Goal: Task Accomplishment & Management: Complete application form

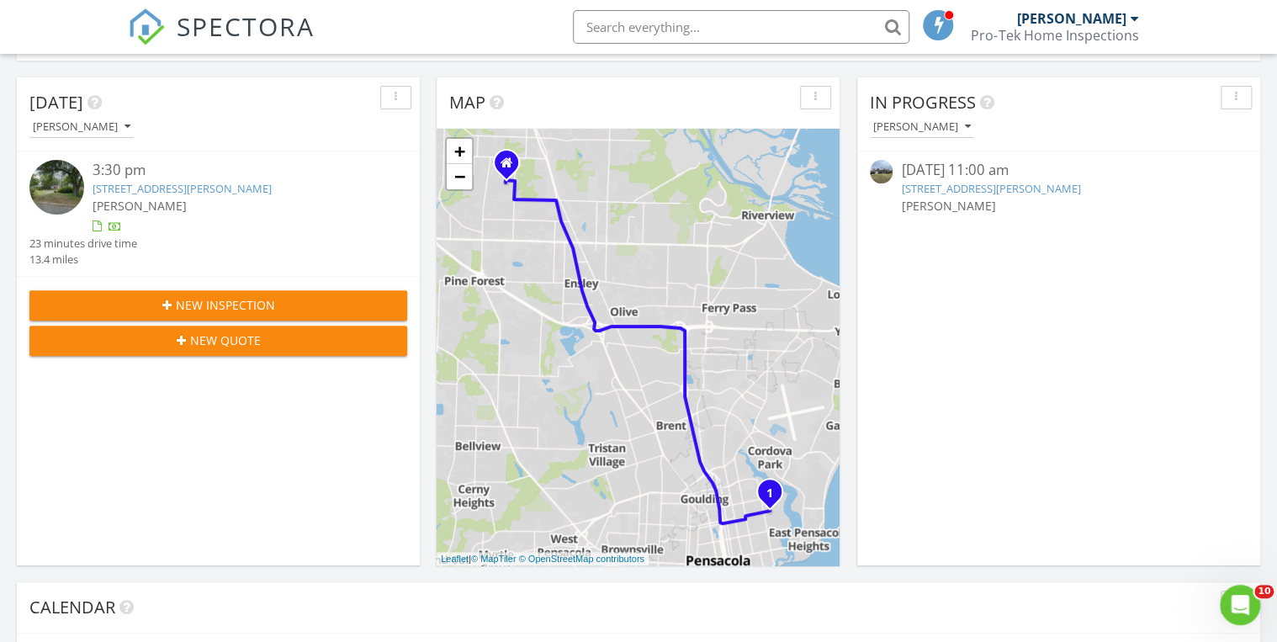
scroll to position [135, 0]
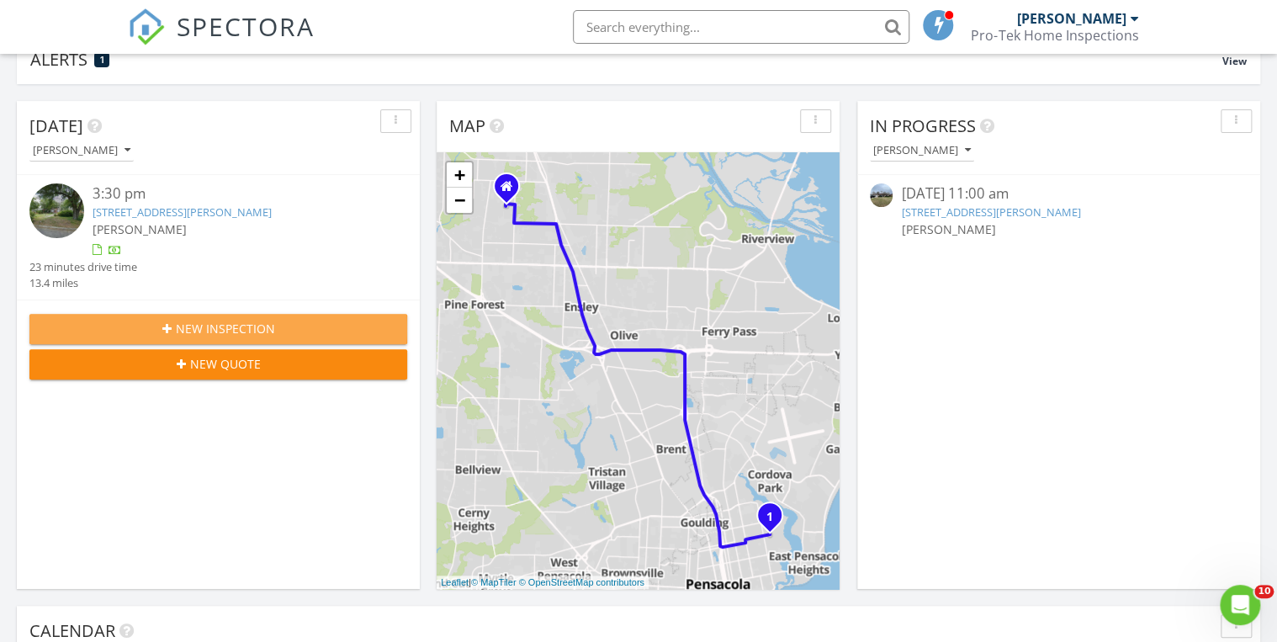
click at [220, 320] on span "New Inspection" at bounding box center [225, 329] width 99 height 18
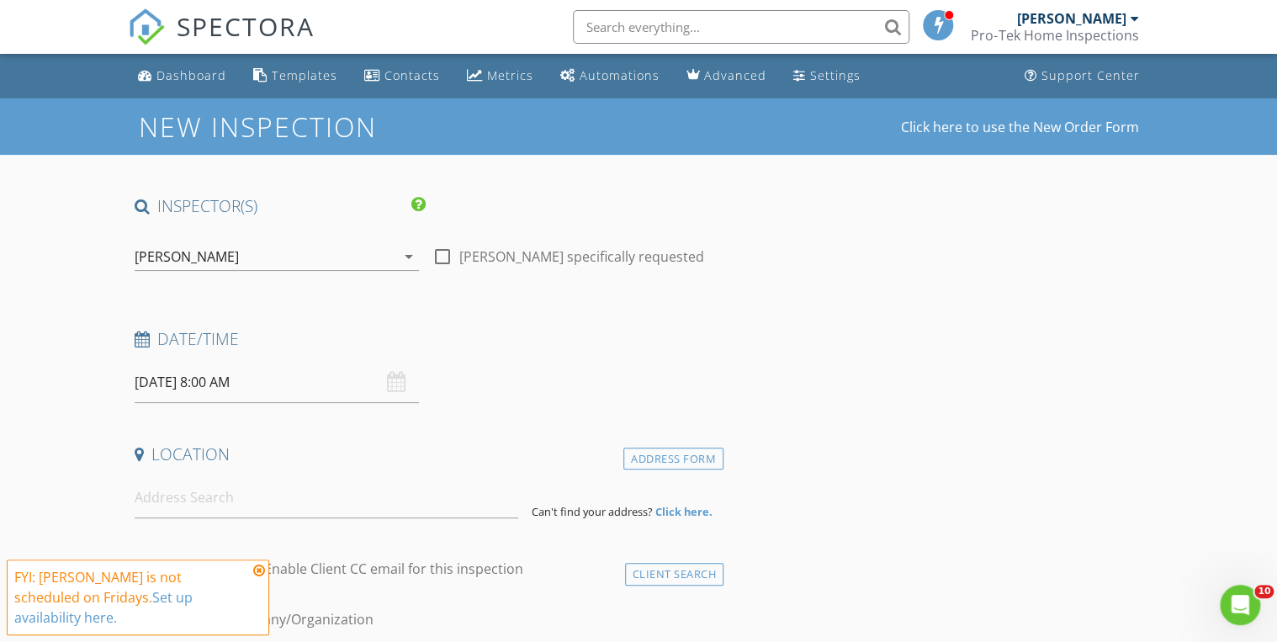
click at [249, 380] on input "08/29/2025 8:00 AM" at bounding box center [277, 382] width 284 height 41
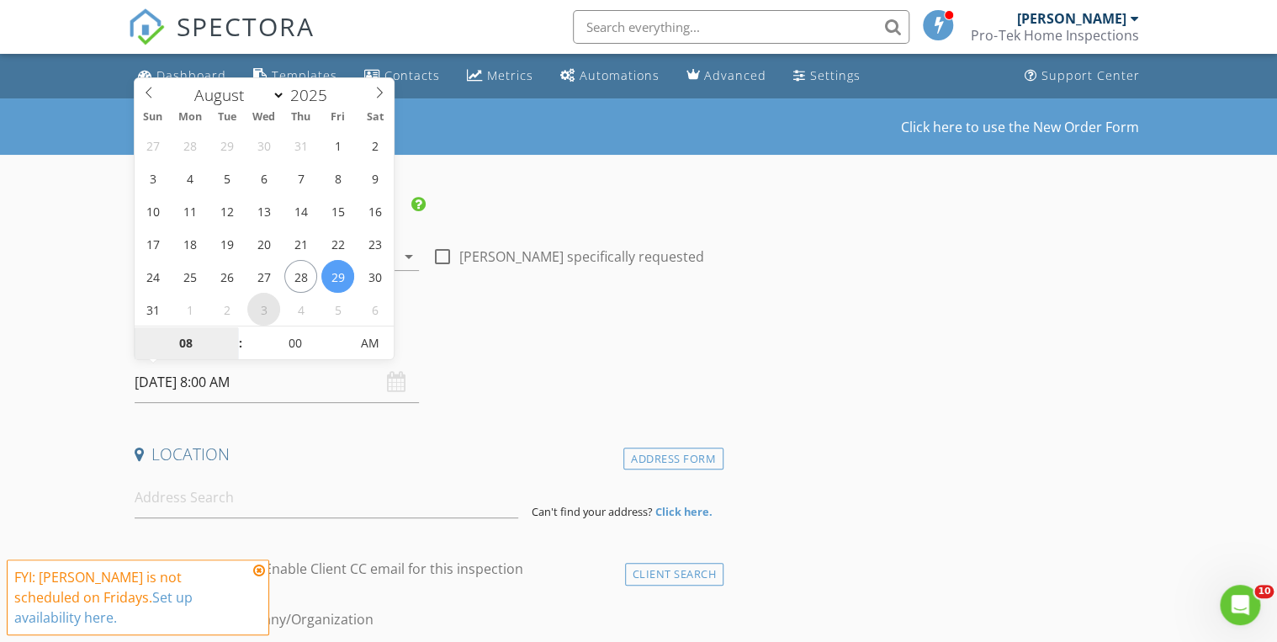
select select "8"
type input "09/03/2025 8:00 AM"
type input "09"
type input "09/03/2025 9:00 AM"
click at [229, 326] on span at bounding box center [232, 334] width 12 height 17
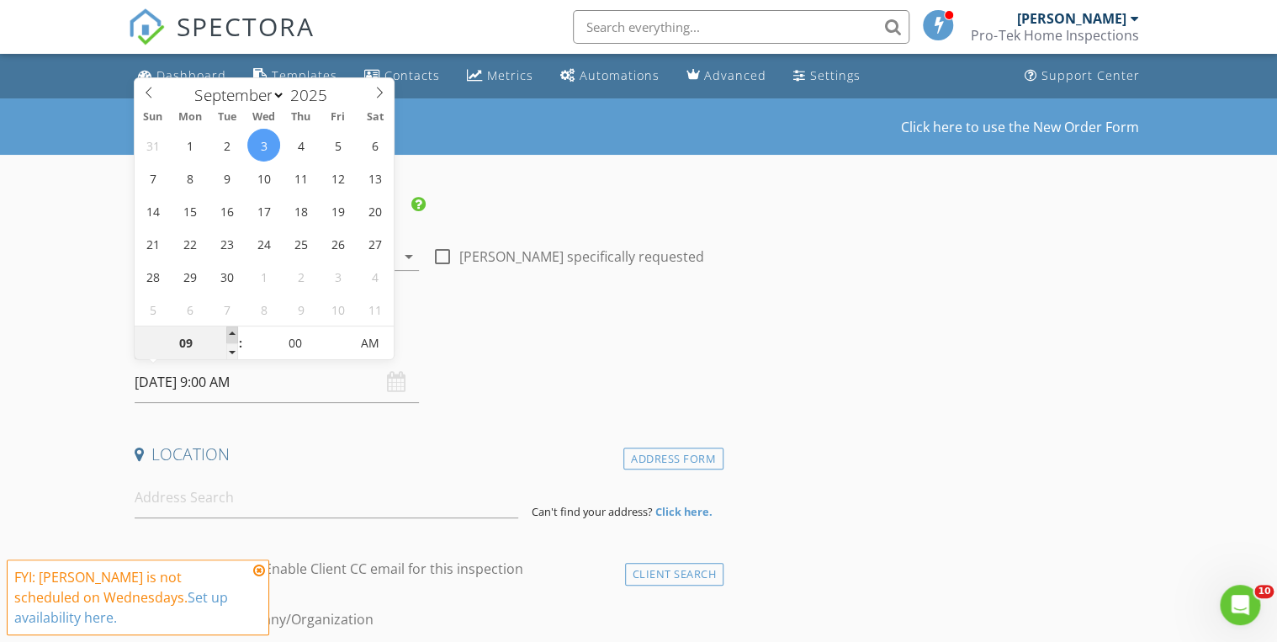
type input "10"
type input "09/03/2025 10:00 AM"
click at [229, 326] on span at bounding box center [232, 334] width 12 height 17
type input "11"
type input "09/03/2025 11:00 AM"
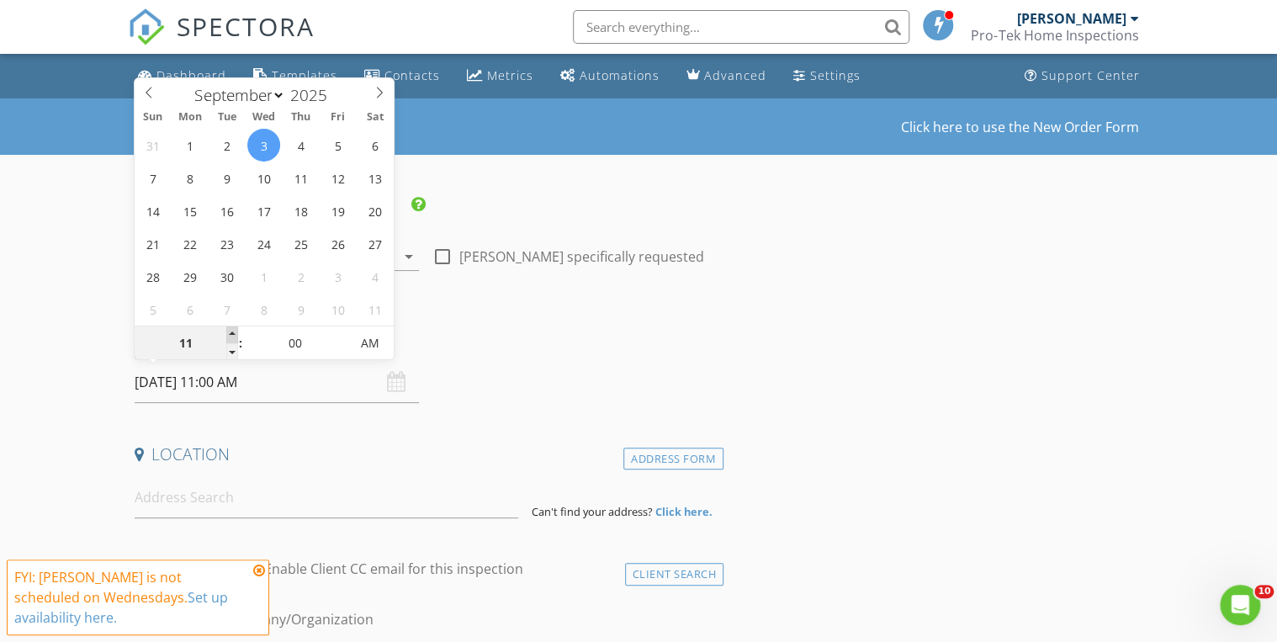
click at [229, 326] on span at bounding box center [232, 334] width 12 height 17
type input "12"
type input "09/03/2025 12:00 PM"
click at [229, 326] on span at bounding box center [232, 334] width 12 height 17
type input "01"
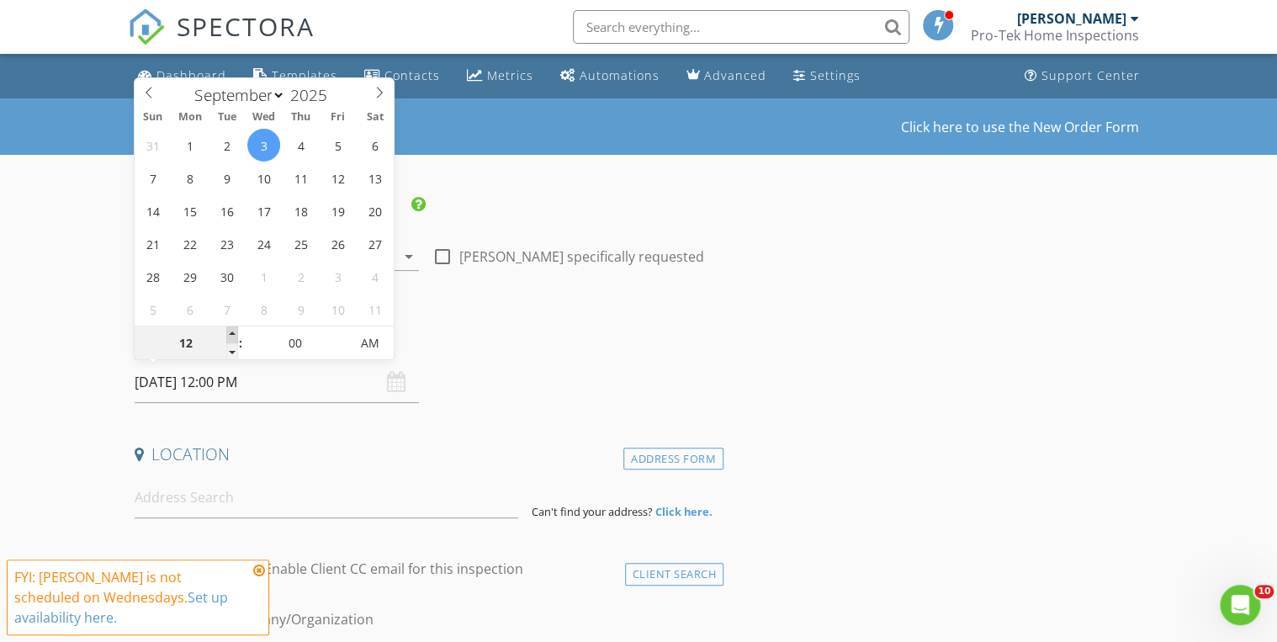
type input "09/03/2025 1:00 PM"
click at [229, 326] on span at bounding box center [232, 334] width 12 height 17
type input "02"
type input "09/03/2025 2:00 PM"
click at [229, 326] on span at bounding box center [232, 334] width 12 height 17
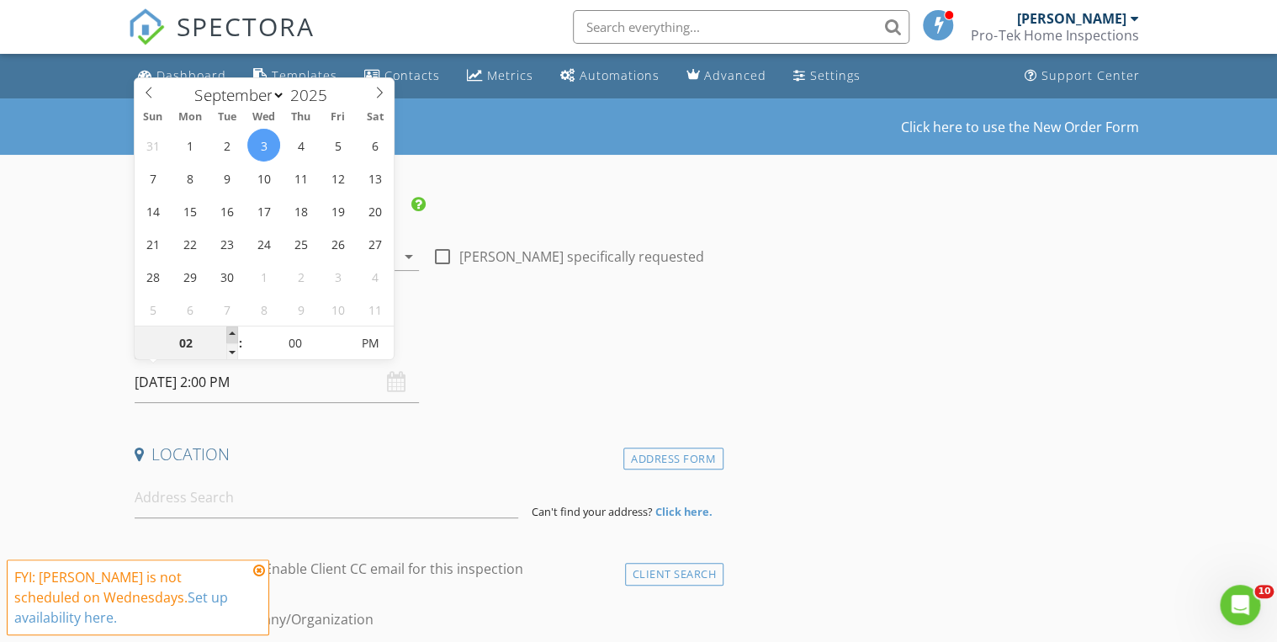
type input "03"
type input "09/03/2025 3:00 PM"
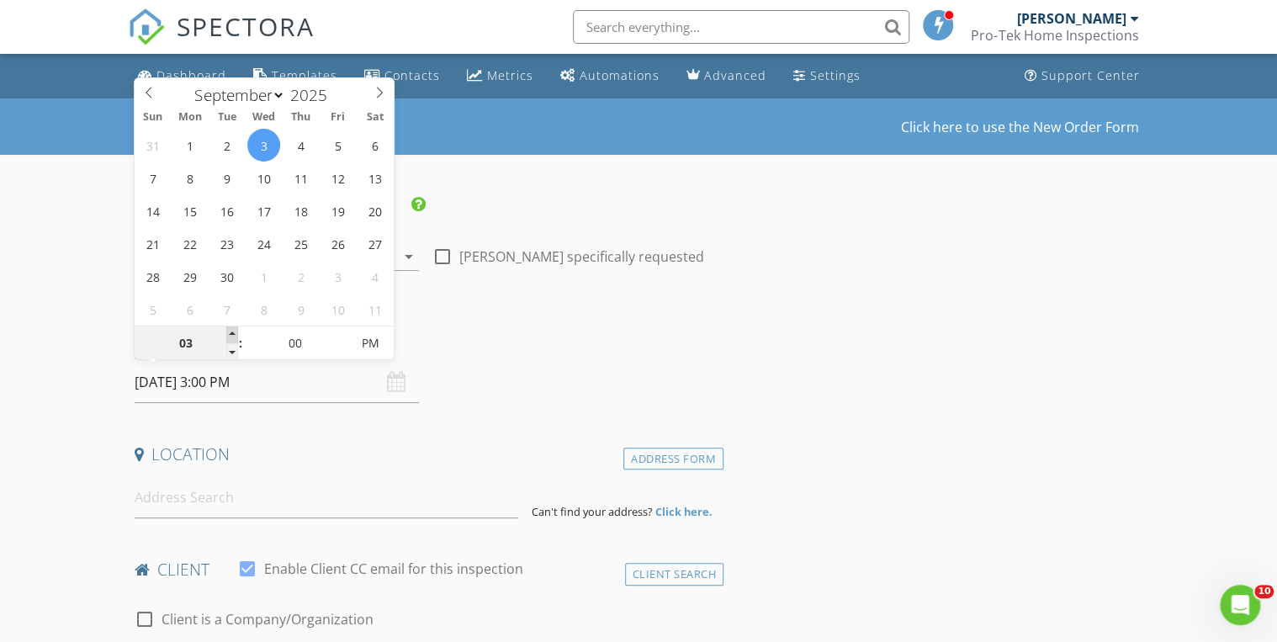
click at [229, 326] on span at bounding box center [232, 334] width 12 height 17
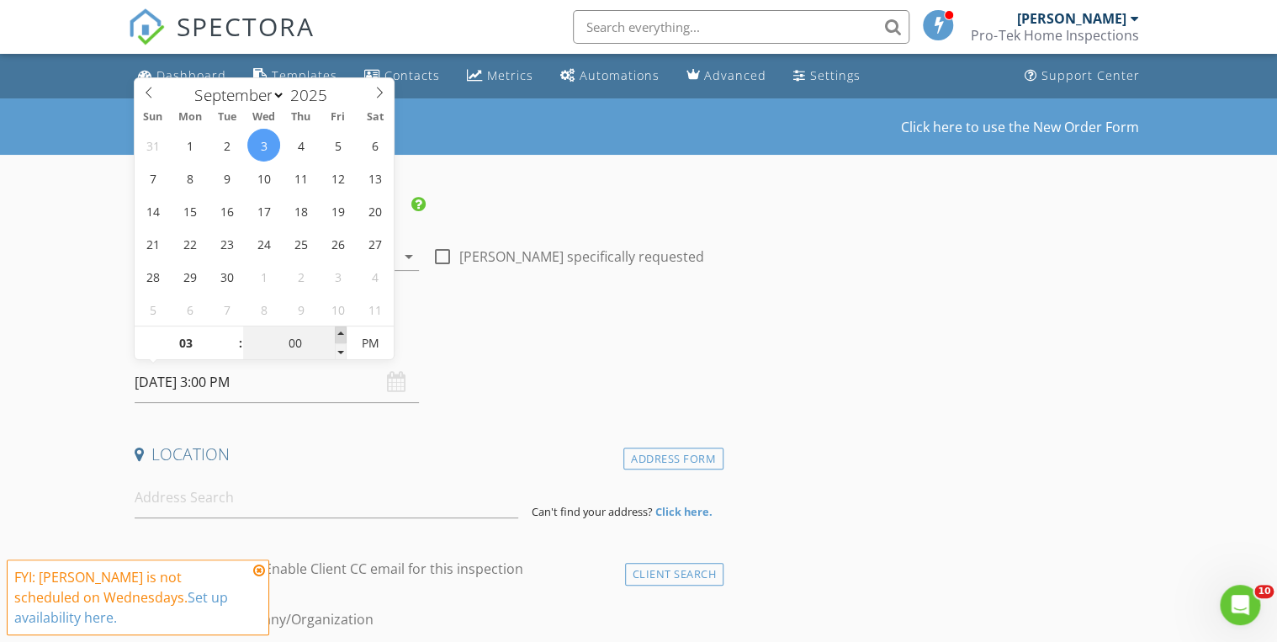
type input "05"
type input "09/03/2025 3:05 PM"
click at [343, 332] on span at bounding box center [341, 334] width 12 height 17
type input "10"
type input "09/03/2025 3:10 PM"
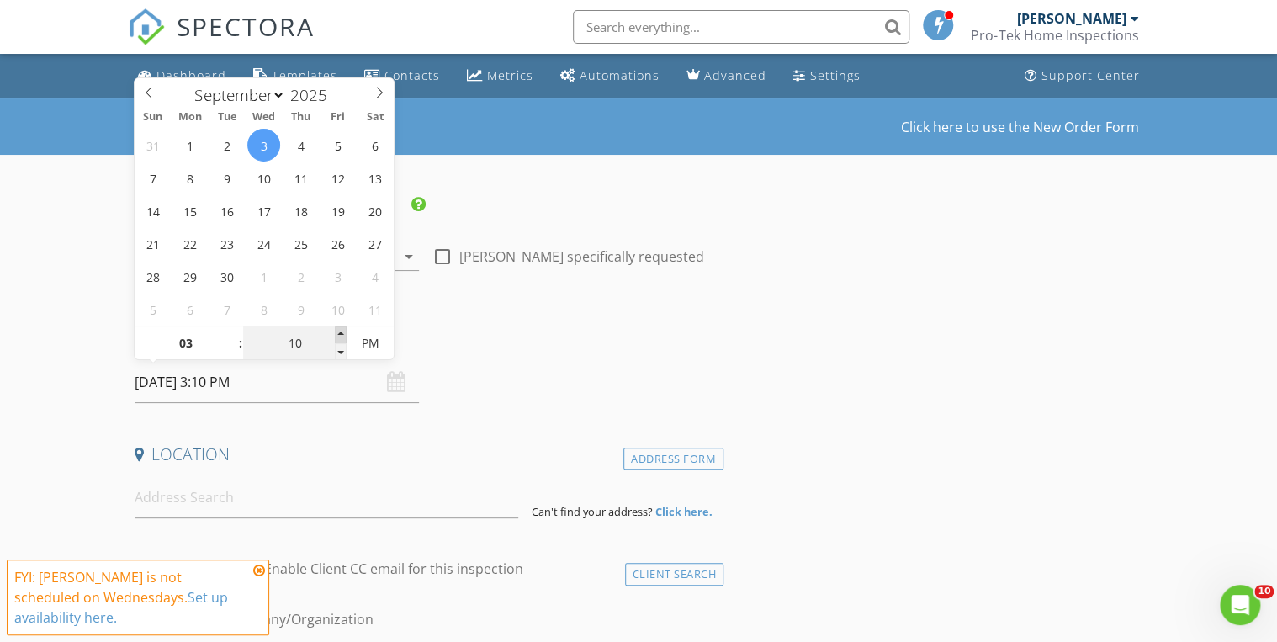
click at [343, 332] on span at bounding box center [341, 334] width 12 height 17
type input "15"
type input "09/03/2025 3:15 PM"
click at [343, 332] on span at bounding box center [341, 334] width 12 height 17
type input "20"
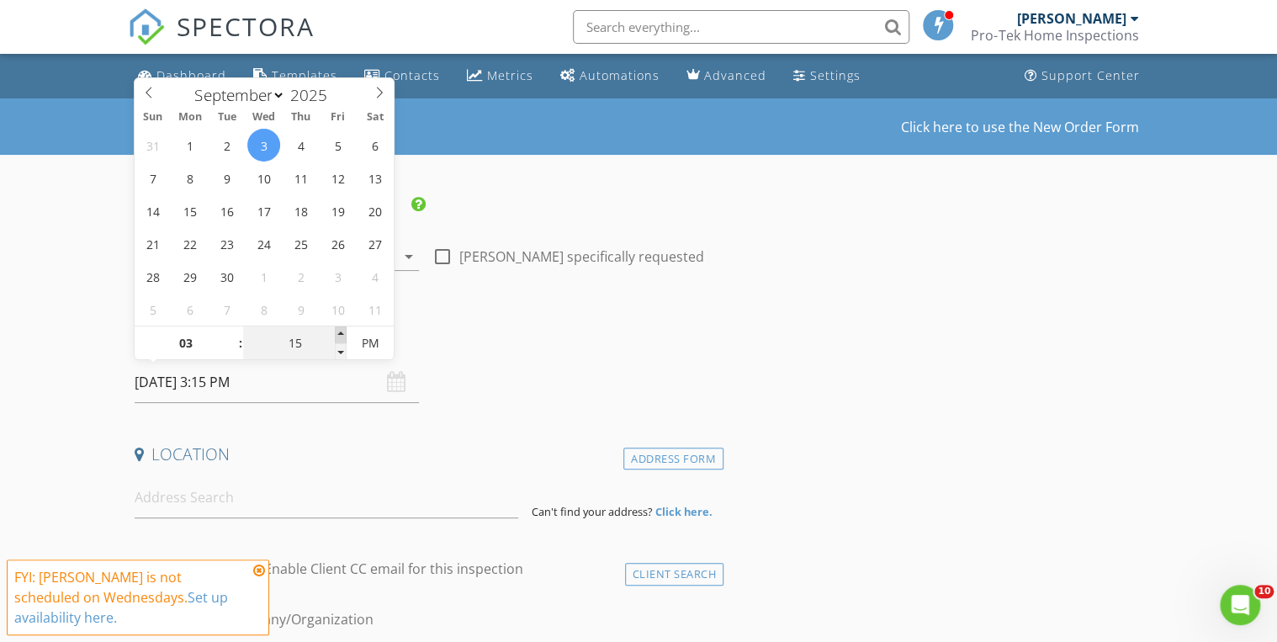
type input "09/03/2025 3:20 PM"
click at [343, 332] on span at bounding box center [341, 334] width 12 height 17
type input "25"
type input "09/03/2025 3:25 PM"
click at [343, 332] on span at bounding box center [341, 334] width 12 height 17
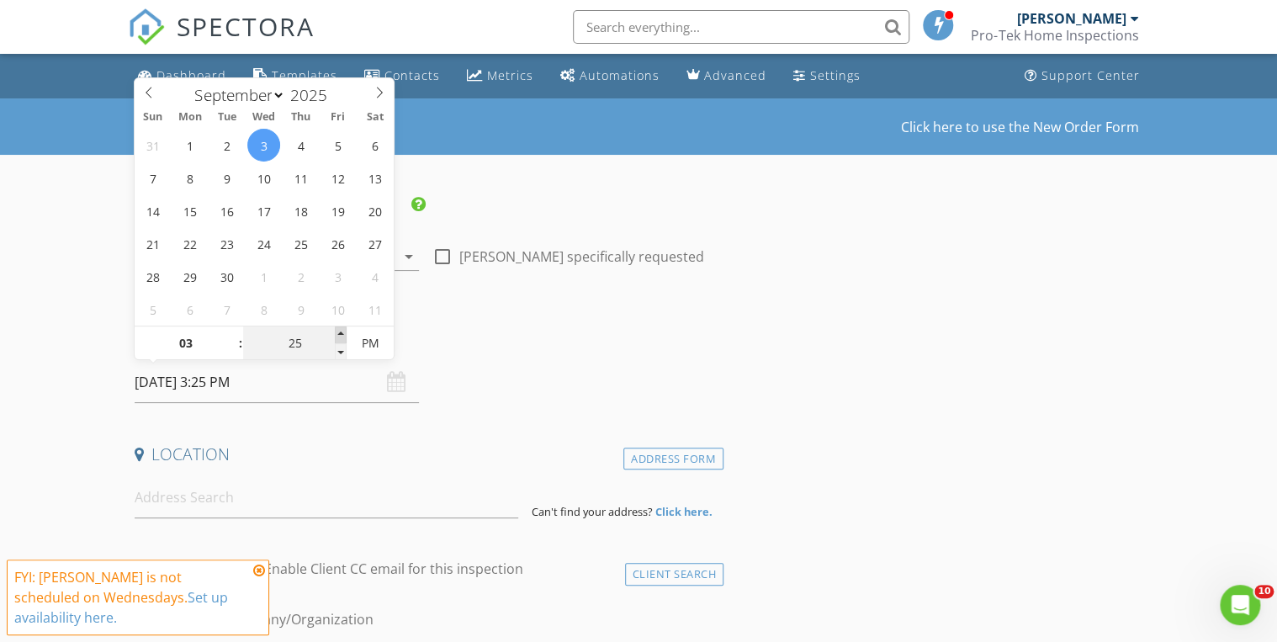
type input "30"
type input "[DATE] 3:30 PM"
click at [343, 332] on span at bounding box center [341, 334] width 12 height 17
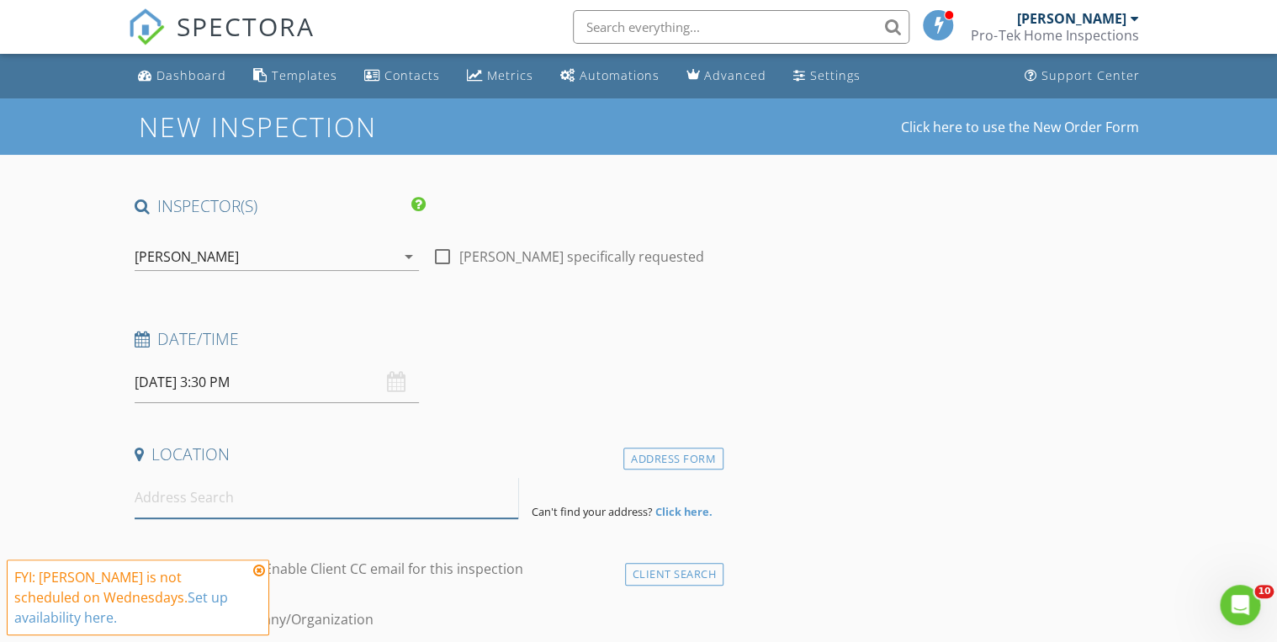
click at [230, 502] on input at bounding box center [327, 497] width 384 height 41
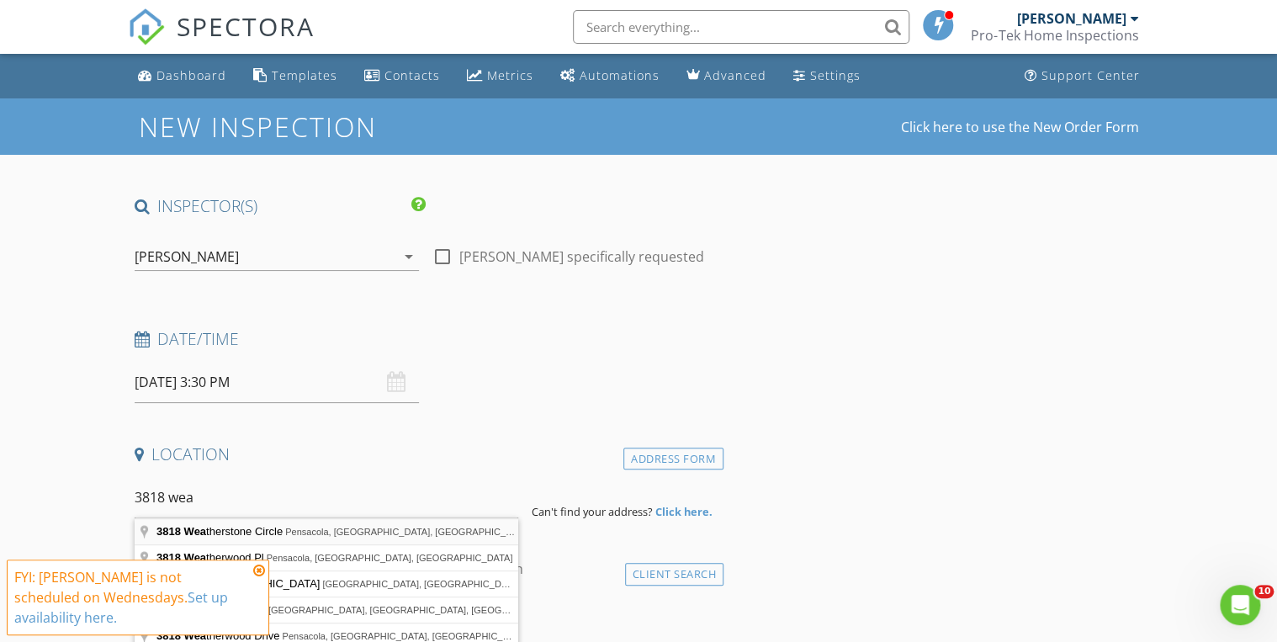
type input "3818 Weatherstone Circle, Pensacola, FL, USA"
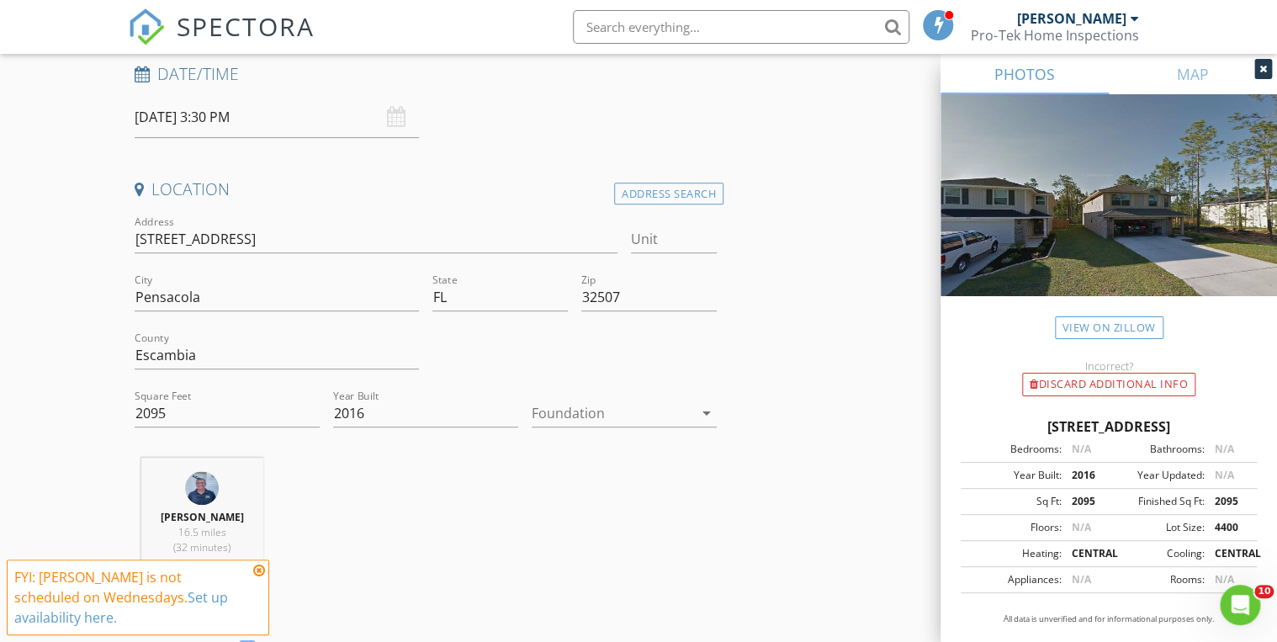
scroll to position [337, 0]
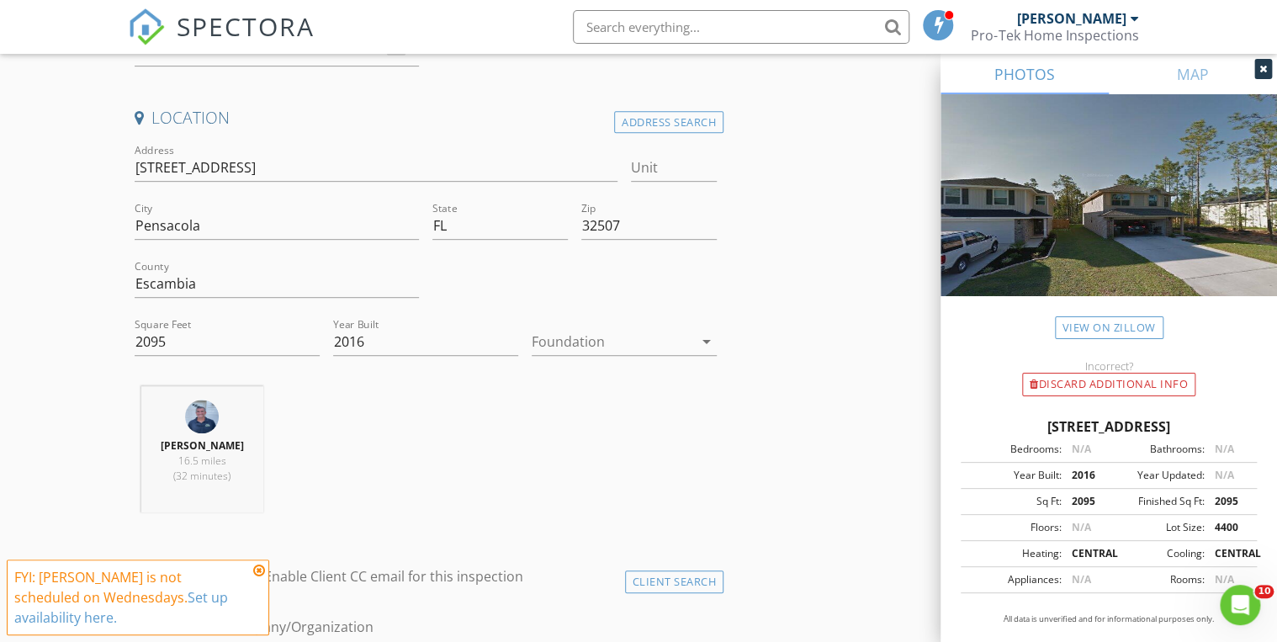
click at [699, 339] on icon "arrow_drop_down" at bounding box center [707, 342] width 20 height 20
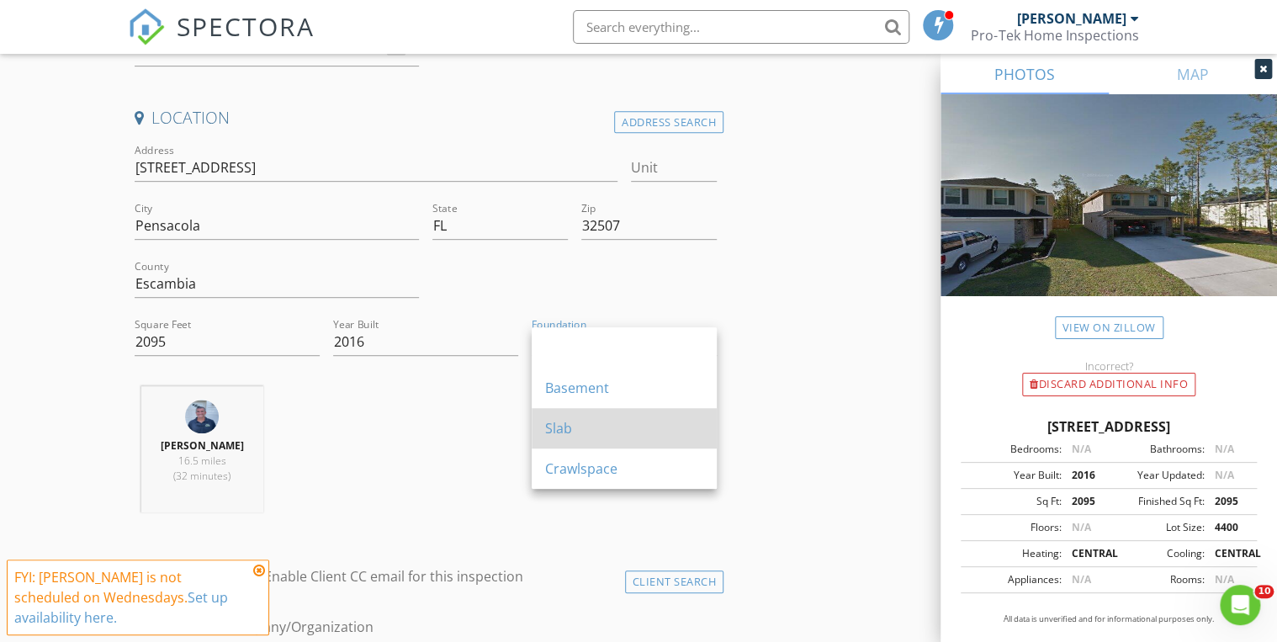
click at [591, 427] on div "Slab" at bounding box center [624, 428] width 158 height 20
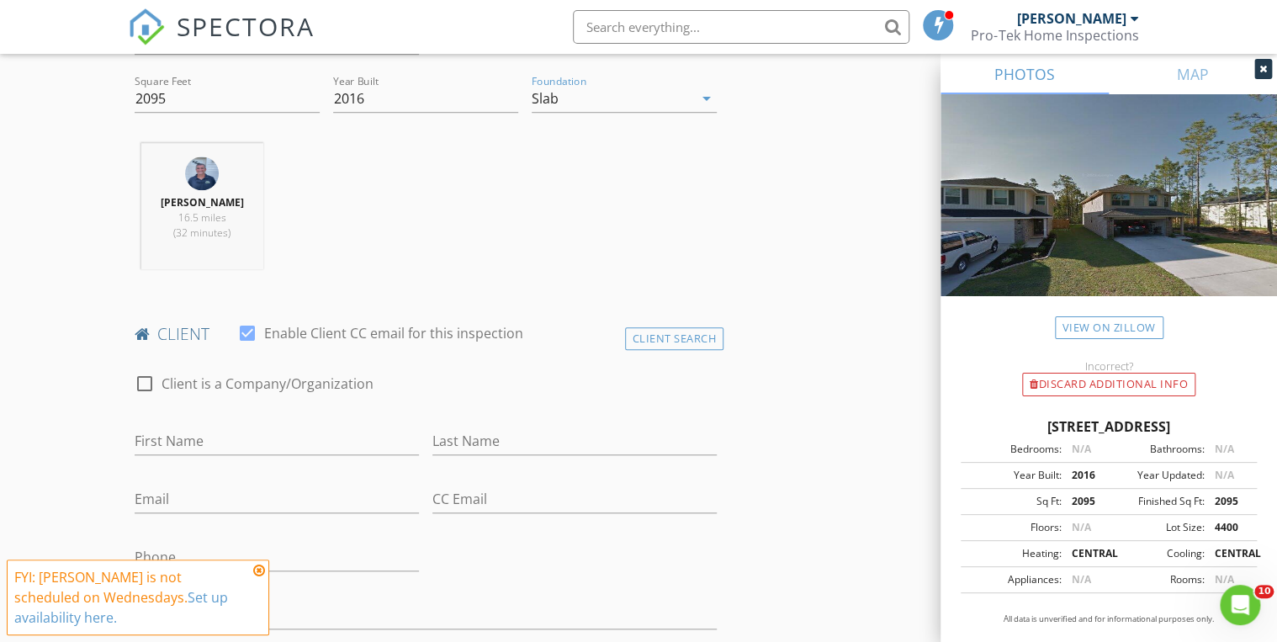
scroll to position [606, 0]
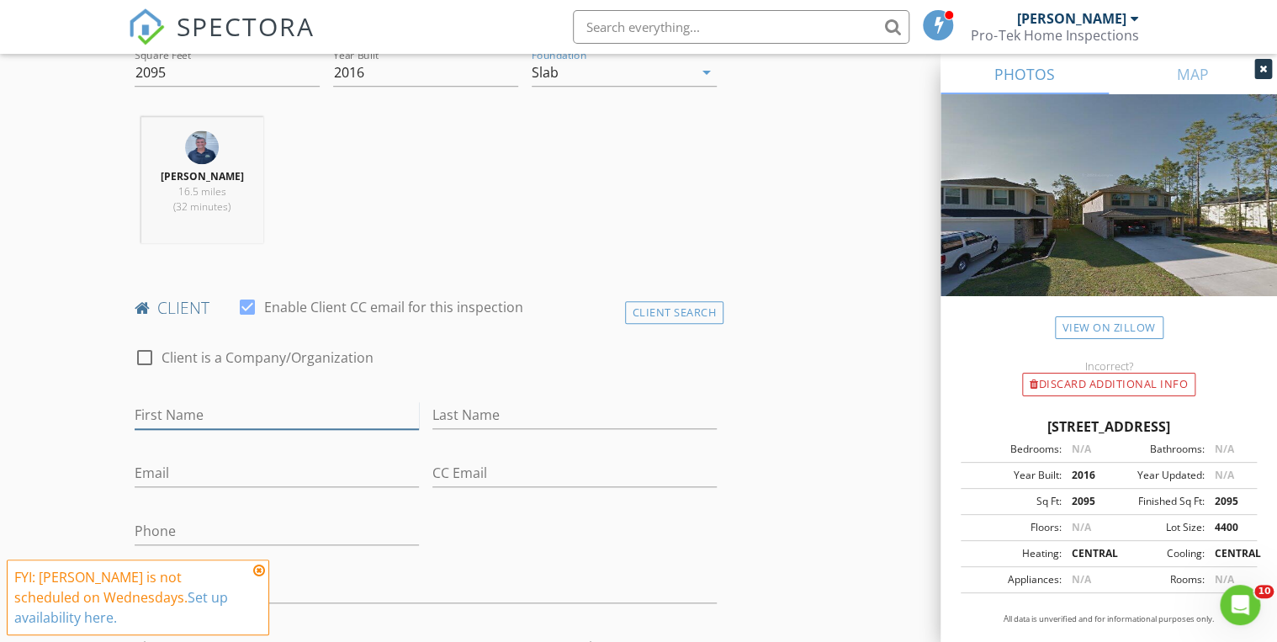
click at [193, 421] on input "First Name" at bounding box center [277, 415] width 284 height 28
type input "Ed & [PERSON_NAME]"
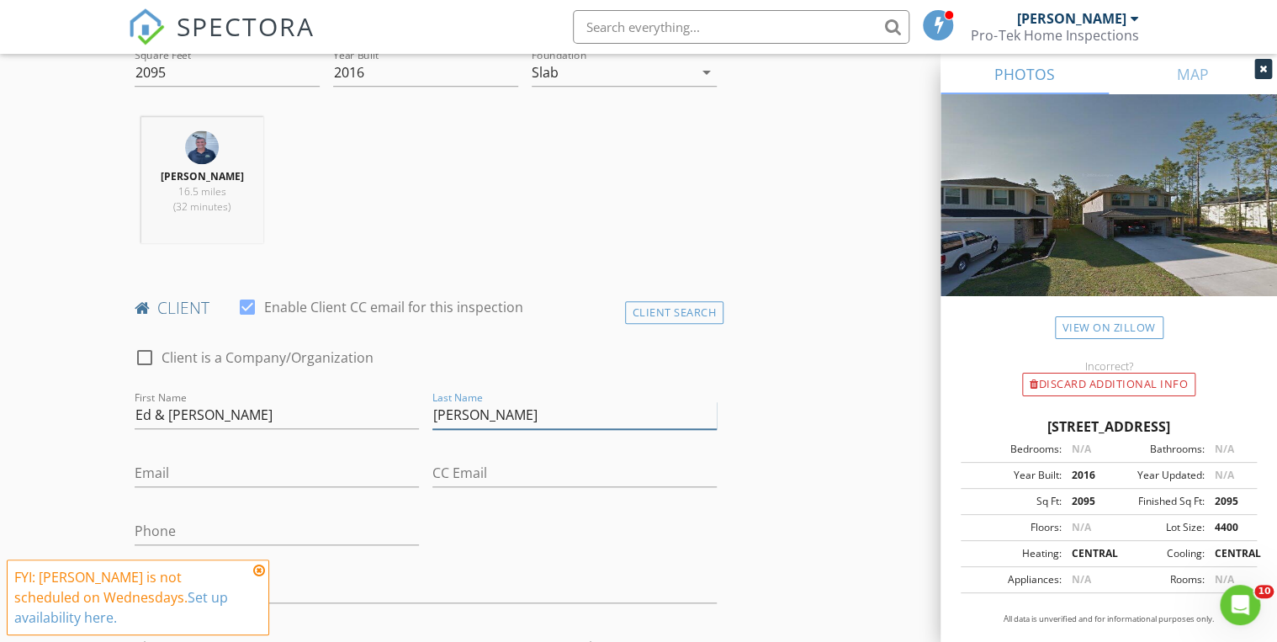
type input "[PERSON_NAME]"
click at [178, 475] on input "Email" at bounding box center [277, 473] width 284 height 28
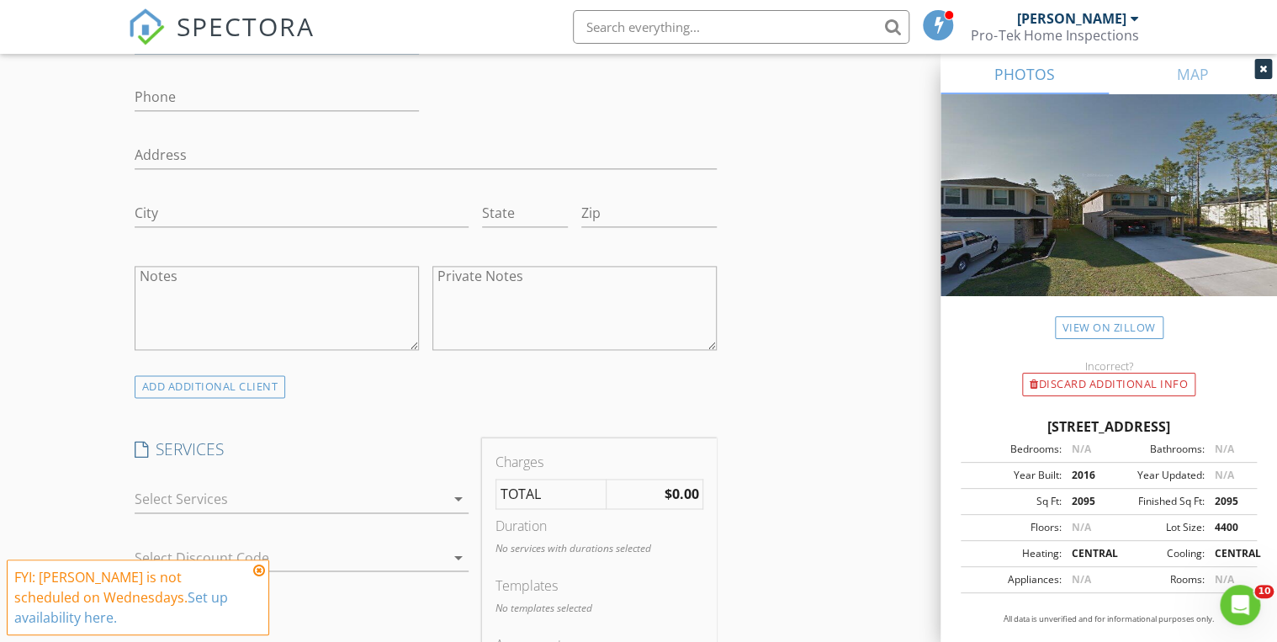
scroll to position [1077, 0]
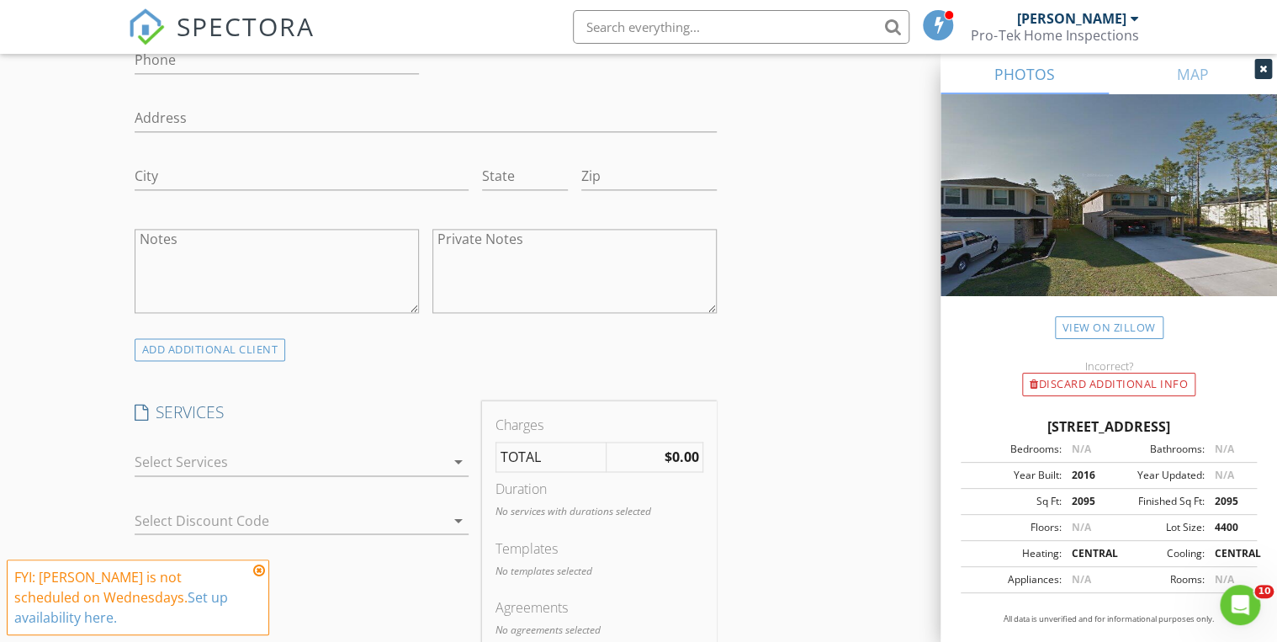
type input "[EMAIL_ADDRESS][DOMAIN_NAME]"
click at [453, 454] on icon "arrow_drop_down" at bounding box center [459, 462] width 20 height 20
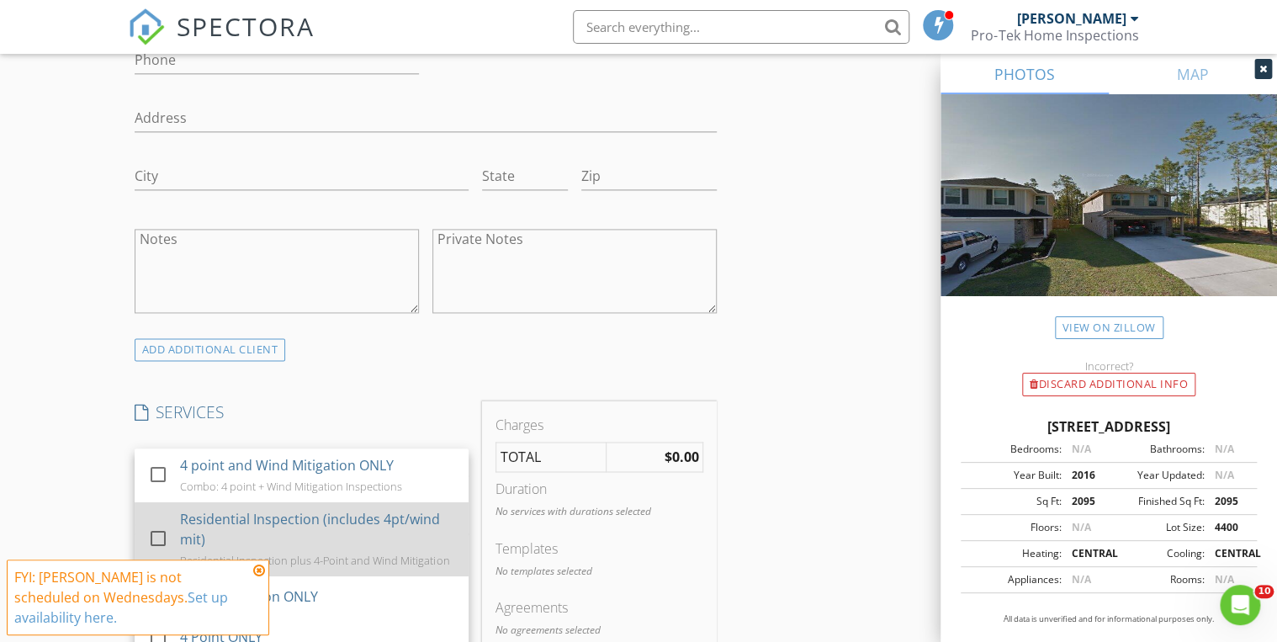
click at [337, 525] on div "Residential Inspection (includes 4pt/wind mit)" at bounding box center [317, 529] width 275 height 40
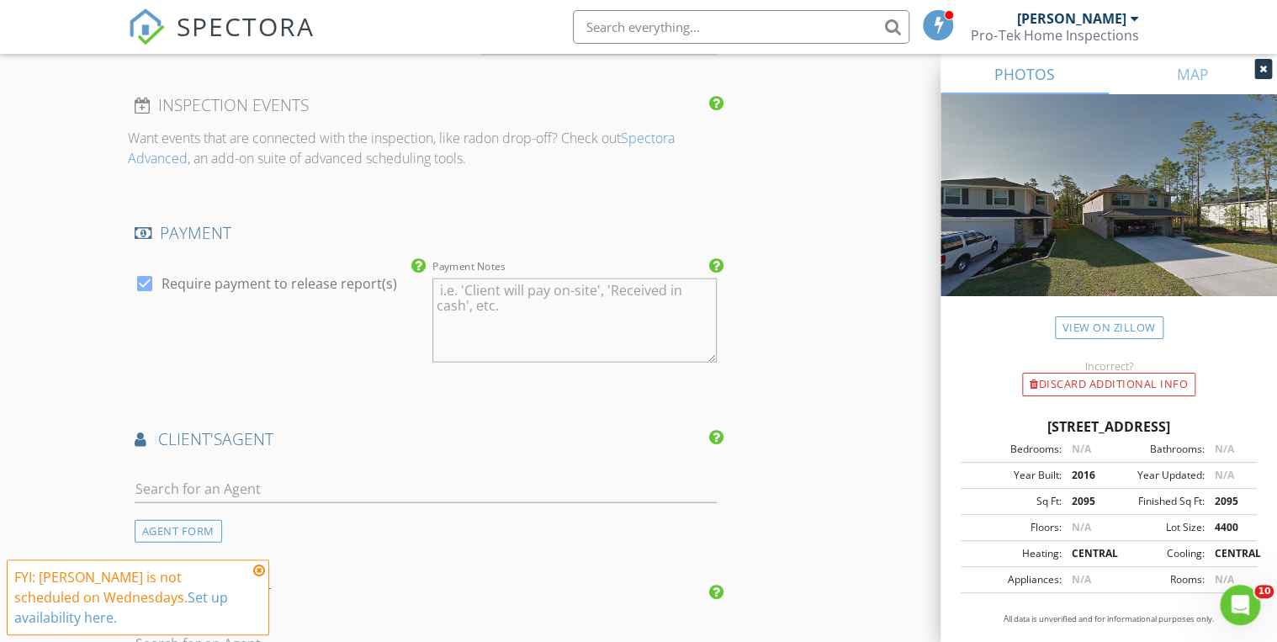
scroll to position [1818, 0]
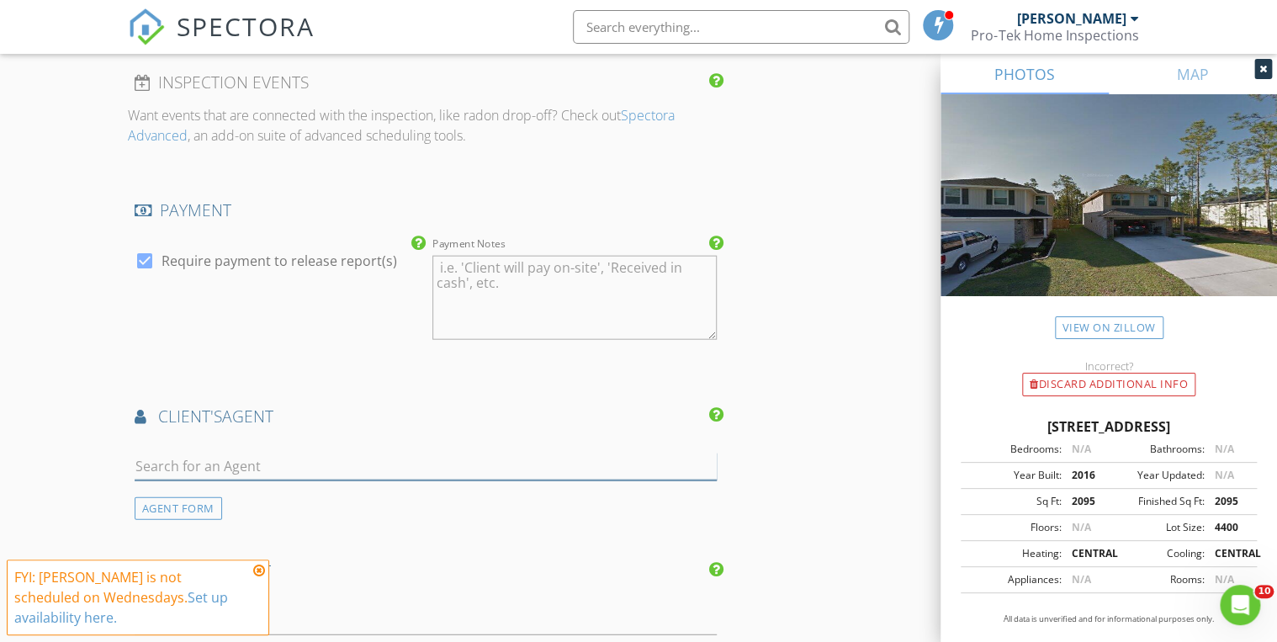
click at [252, 459] on input "text" at bounding box center [426, 467] width 582 height 28
type input "trent"
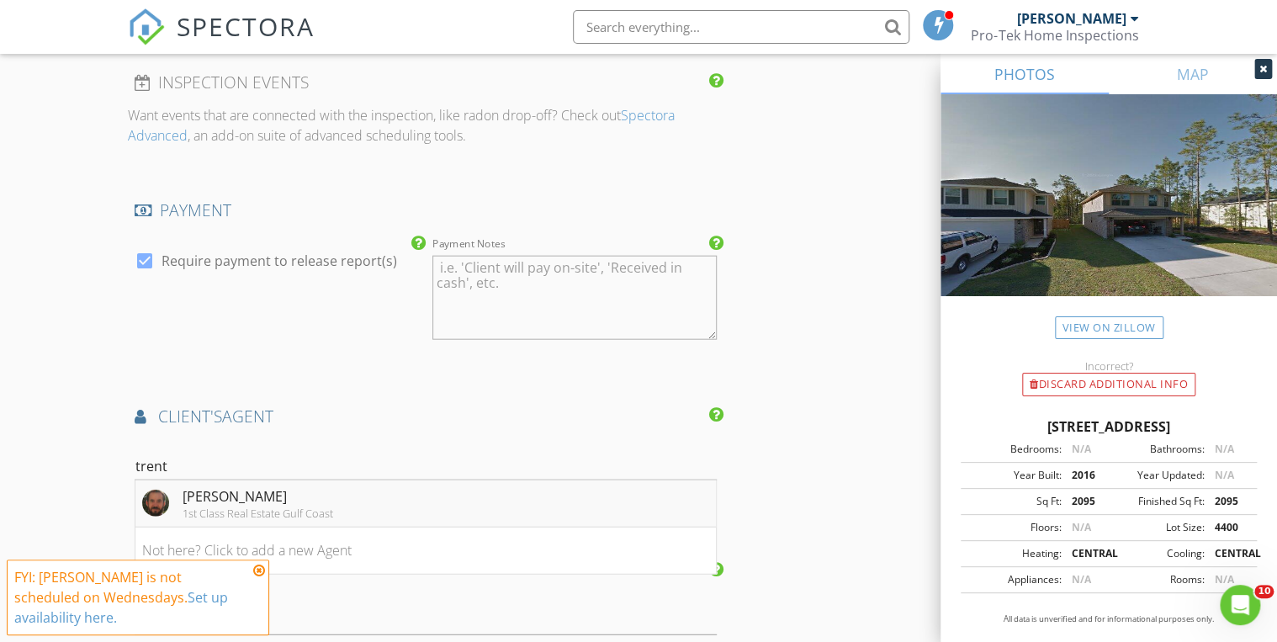
click at [231, 486] on div "[PERSON_NAME]" at bounding box center [258, 496] width 151 height 20
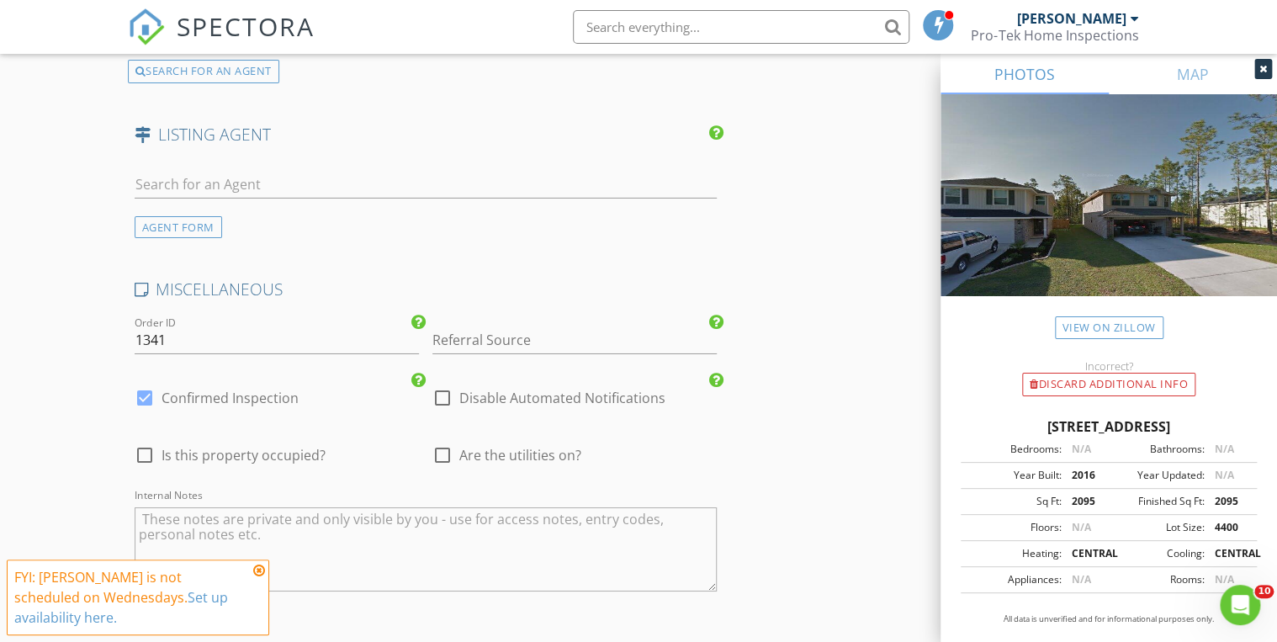
scroll to position [2760, 0]
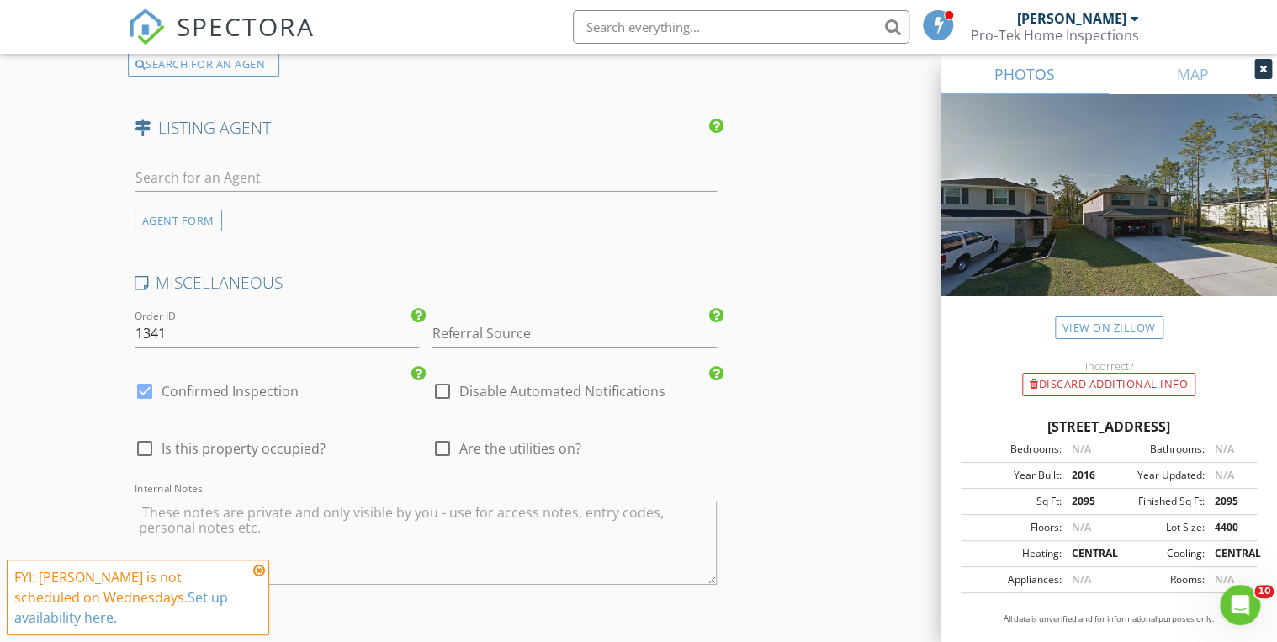
click at [150, 377] on div at bounding box center [144, 391] width 29 height 29
checkbox input "false"
checkbox input "true"
click at [145, 377] on div at bounding box center [144, 391] width 29 height 29
checkbox input "true"
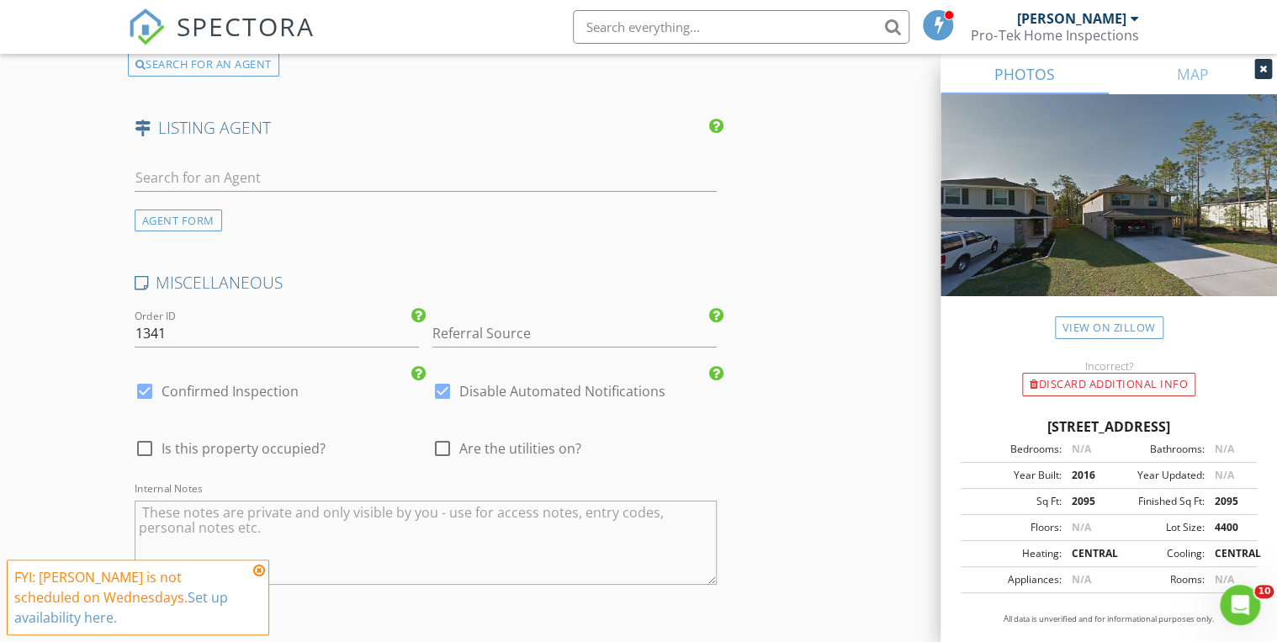
click at [445, 377] on div at bounding box center [442, 391] width 29 height 29
checkbox input "false"
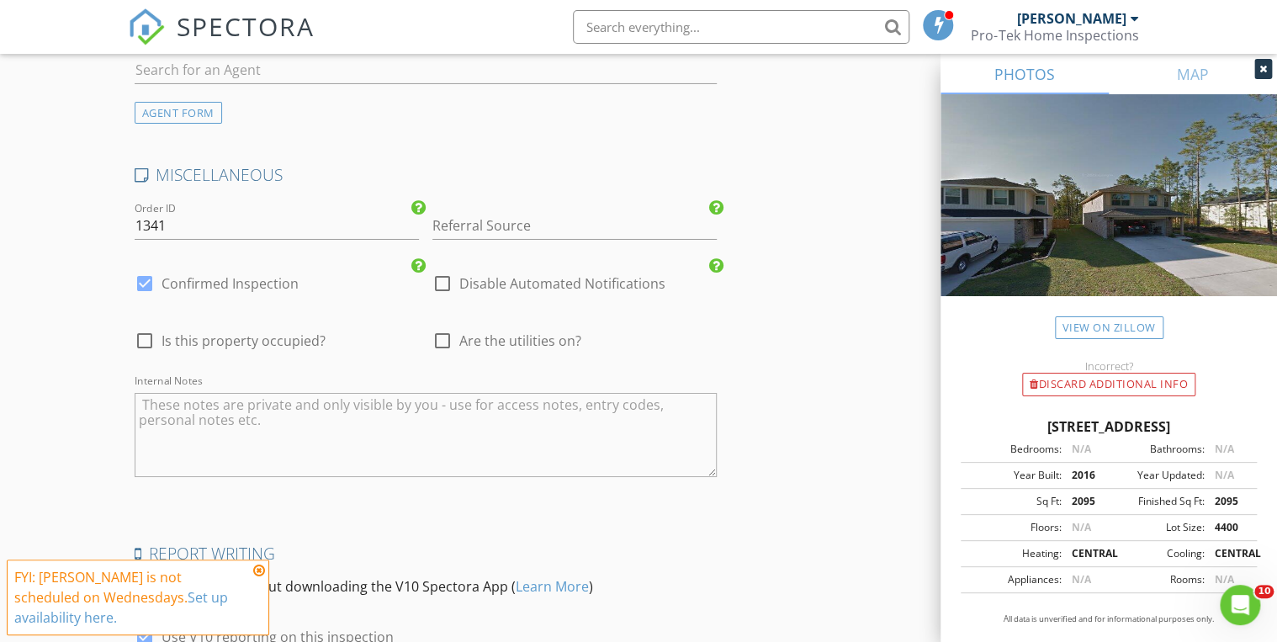
scroll to position [2962, 0]
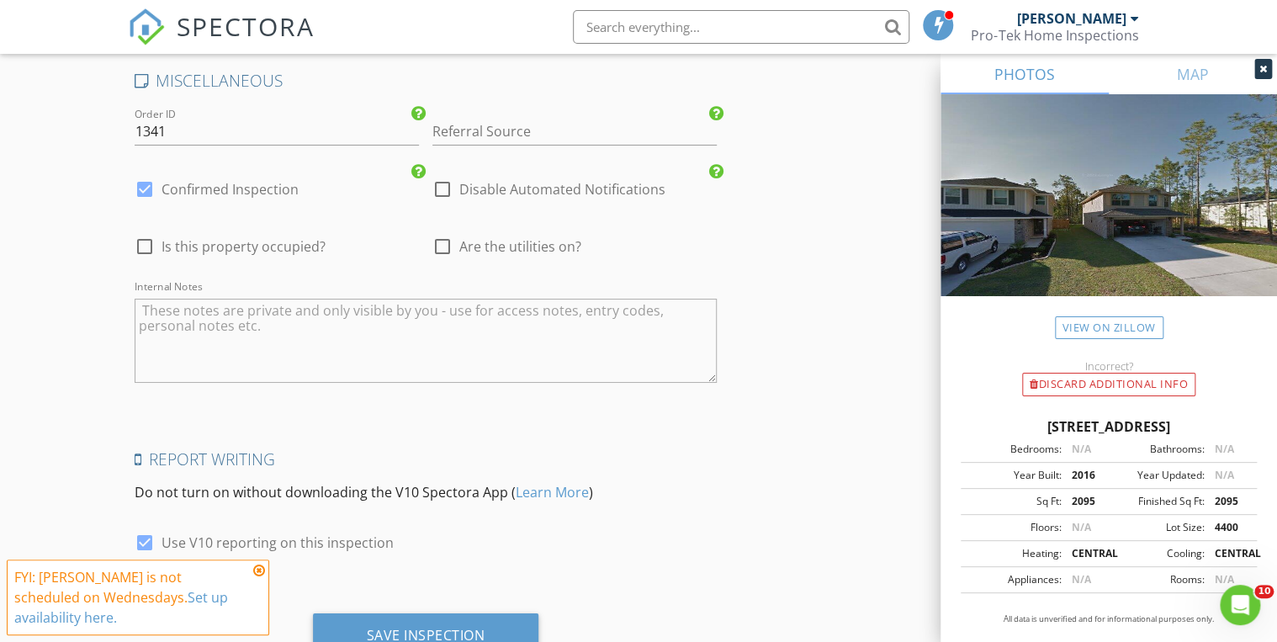
click at [151, 528] on div at bounding box center [144, 542] width 29 height 29
checkbox input "false"
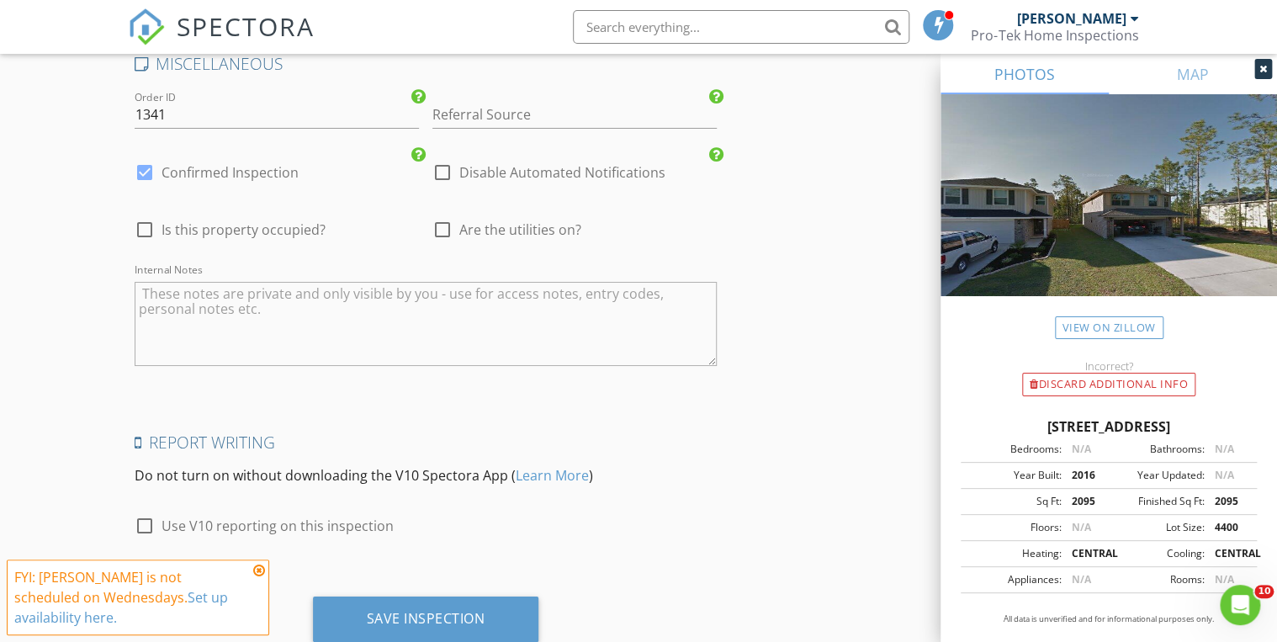
scroll to position [3011, 0]
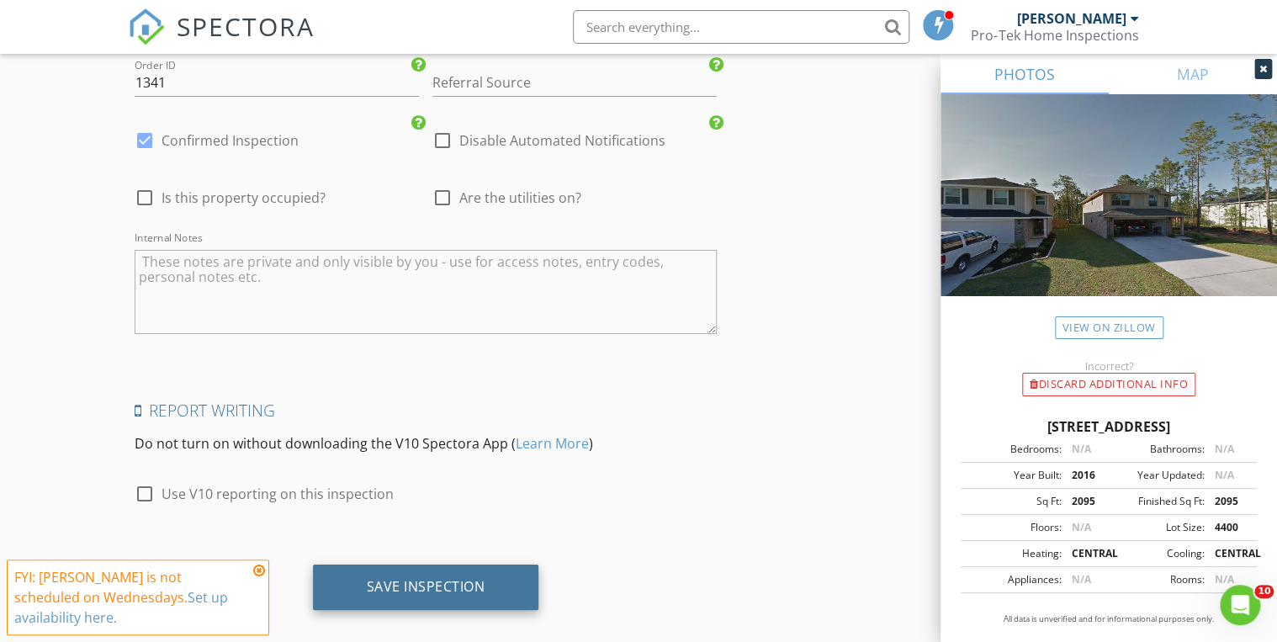
click at [457, 578] on div "Save Inspection" at bounding box center [426, 586] width 119 height 17
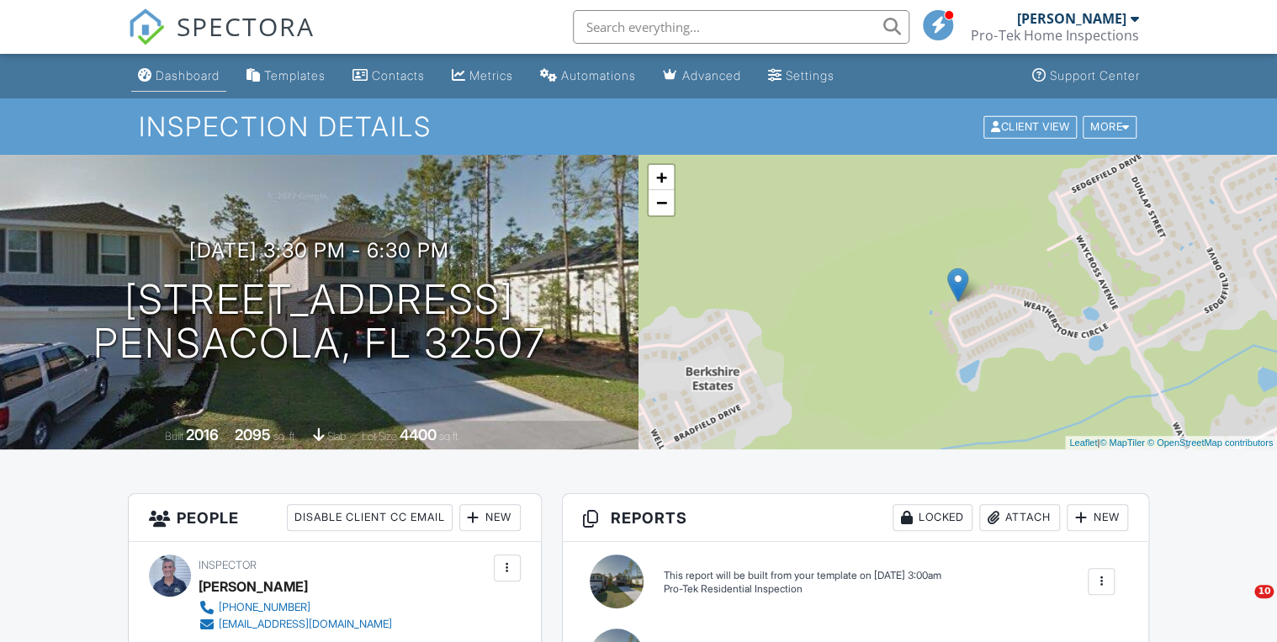
click at [188, 75] on div "Dashboard" at bounding box center [188, 75] width 64 height 14
